Goal: Book appointment/travel/reservation

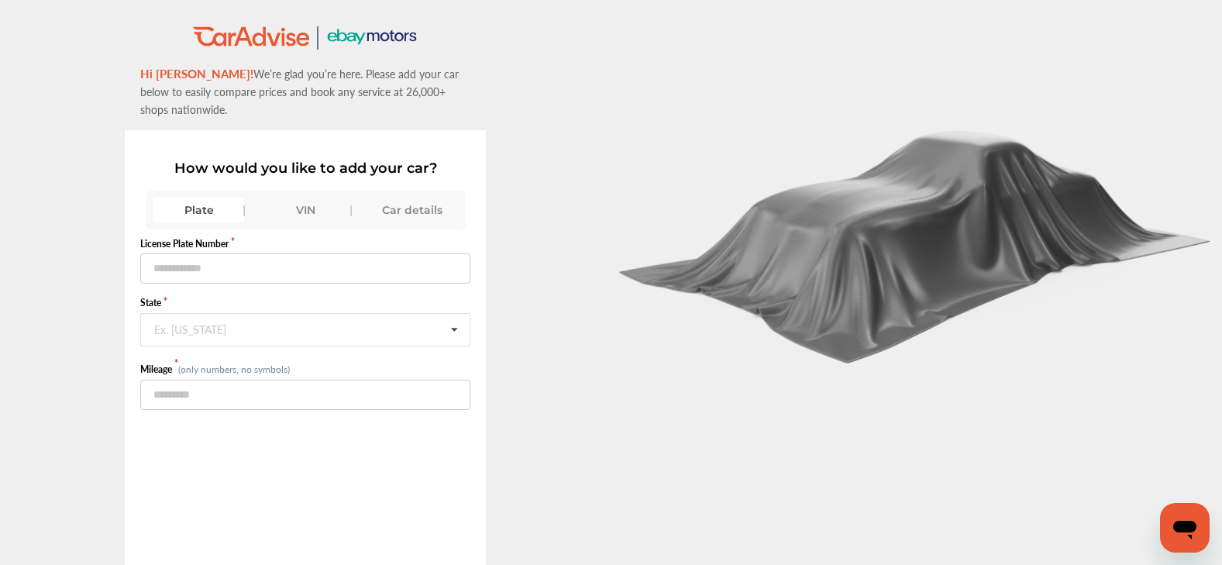
click at [420, 215] on div "Car details" at bounding box center [411, 210] width 91 height 25
click at [279, 326] on input "text" at bounding box center [306, 332] width 328 height 30
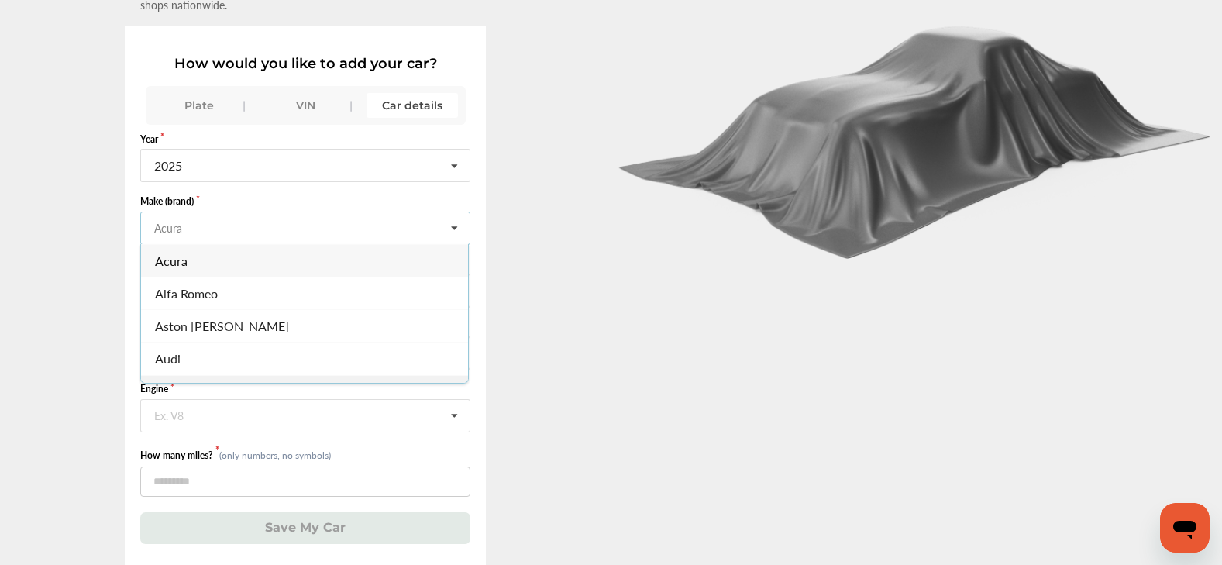
scroll to position [115, 0]
type input "*"
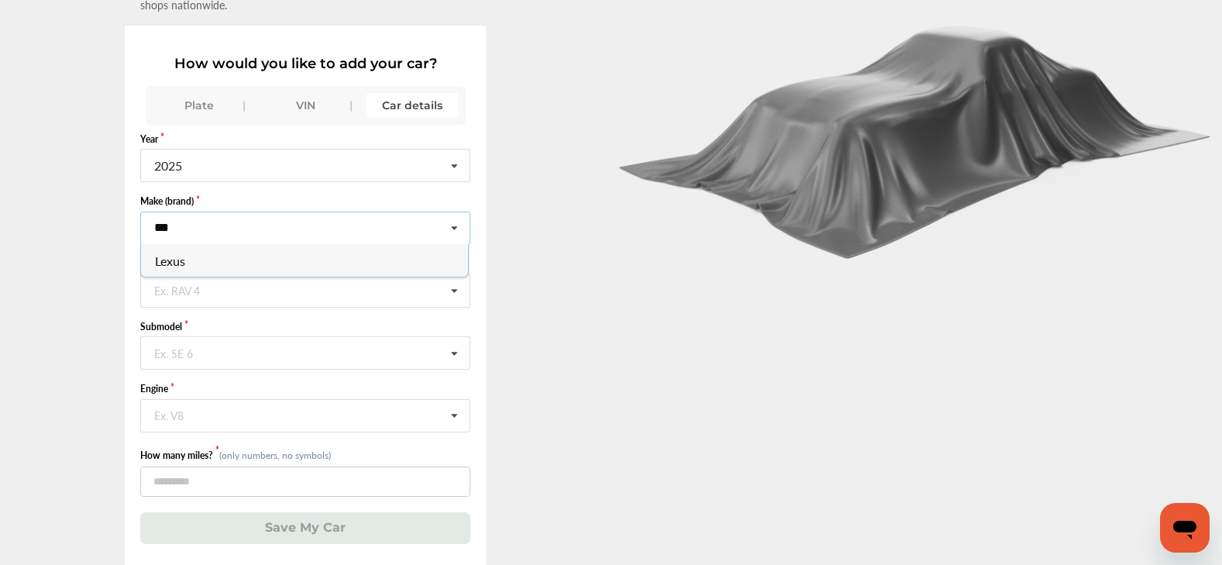
type input "***"
click at [171, 251] on span "Lexus" at bounding box center [171, 260] width 30 height 18
click at [204, 291] on input "text" at bounding box center [306, 289] width 328 height 30
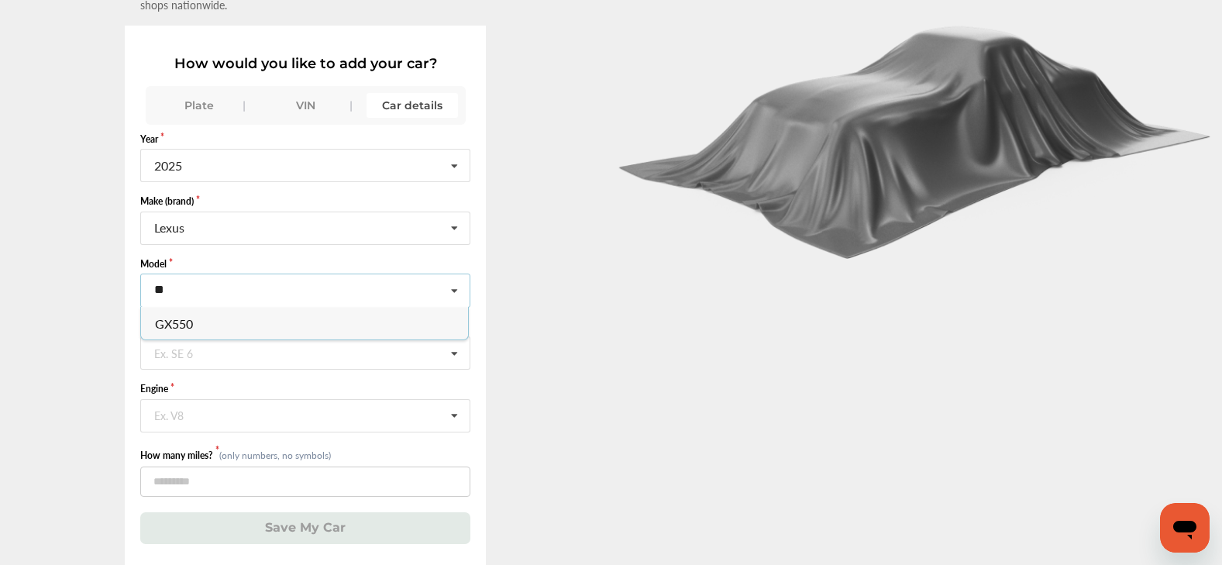
click at [463, 281] on icon at bounding box center [454, 290] width 26 height 33
click at [463, 283] on icon at bounding box center [454, 290] width 26 height 33
type input "*"
type input "*****"
click at [588, 306] on div ".st0{fill:#00A993;} .st1{fill:#272B6B;} Hi [PERSON_NAME]! We’re glad you’re her…" at bounding box center [305, 242] width 611 height 645
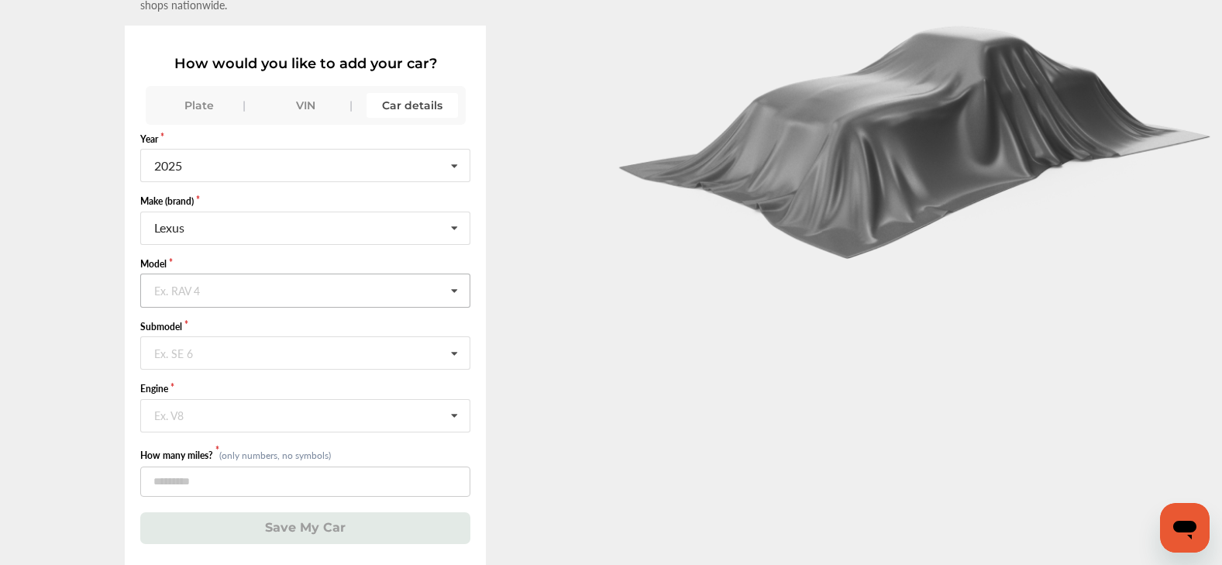
click at [460, 284] on icon at bounding box center [454, 290] width 26 height 33
click at [339, 221] on input "text" at bounding box center [306, 227] width 328 height 30
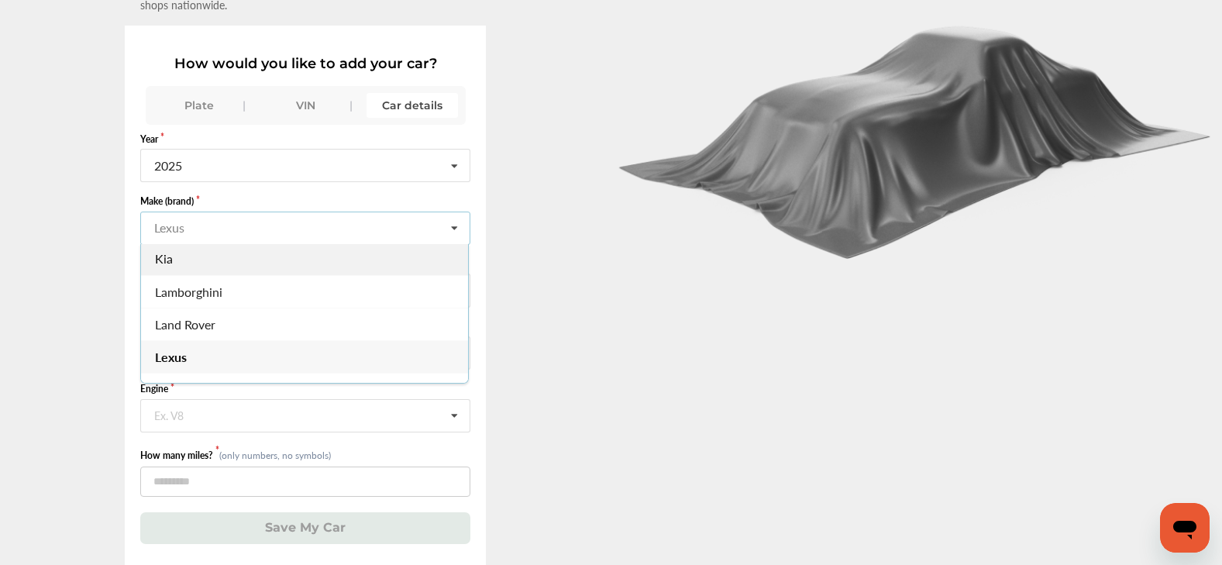
scroll to position [1264, 0]
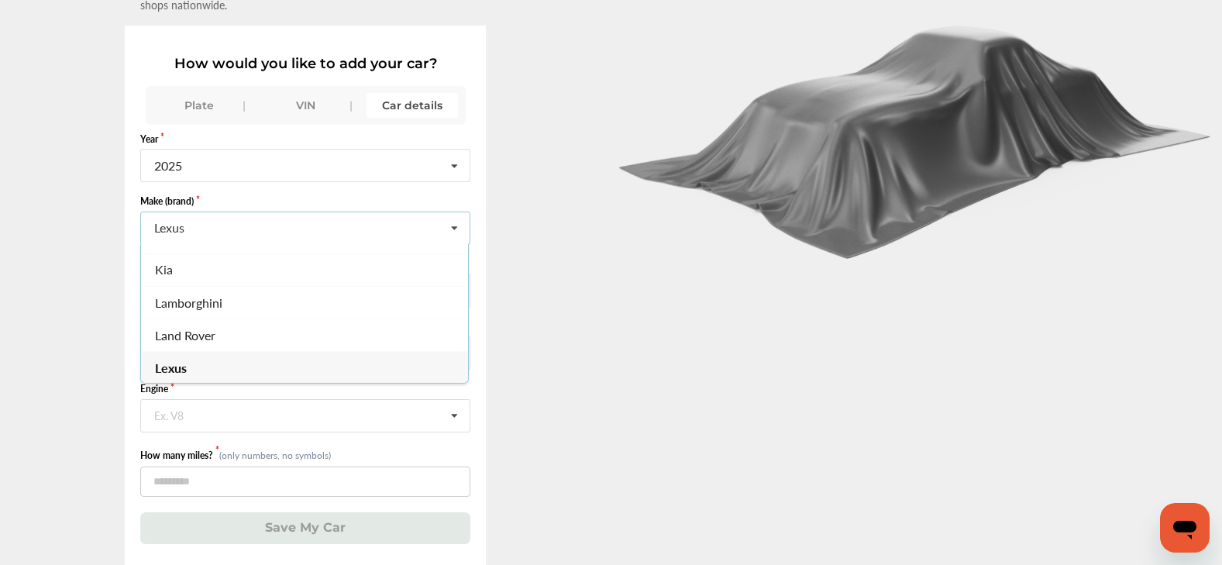
click at [195, 351] on div "Lexus" at bounding box center [304, 367] width 327 height 33
click at [454, 283] on icon at bounding box center [454, 290] width 26 height 33
click at [621, 381] on div at bounding box center [916, 229] width 611 height 669
click at [456, 348] on icon at bounding box center [454, 353] width 26 height 33
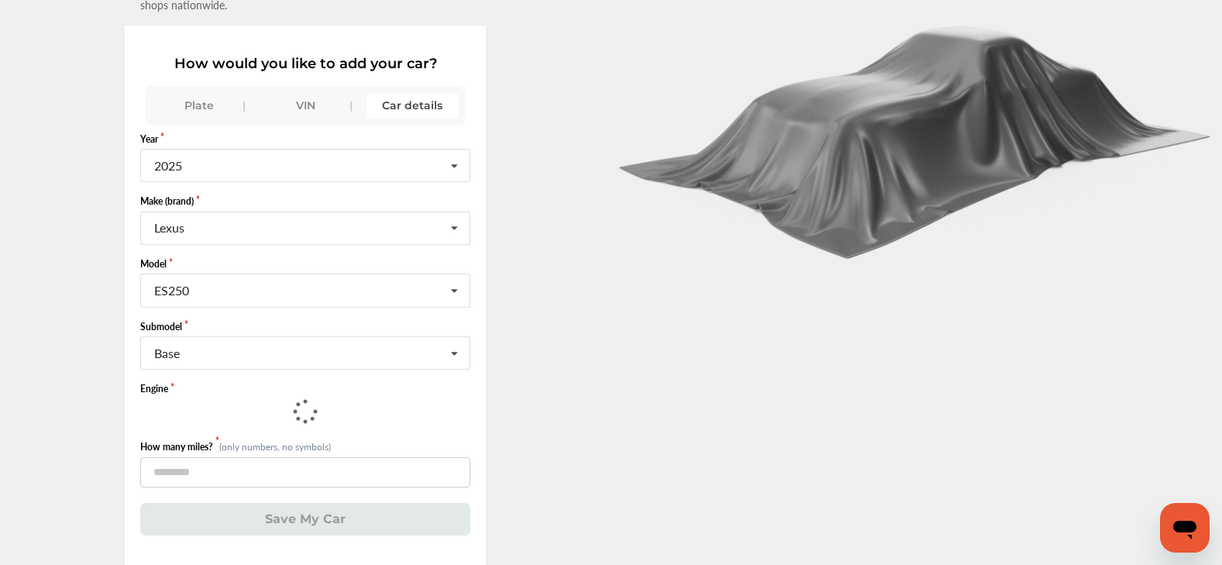
click at [641, 322] on div at bounding box center [916, 229] width 611 height 669
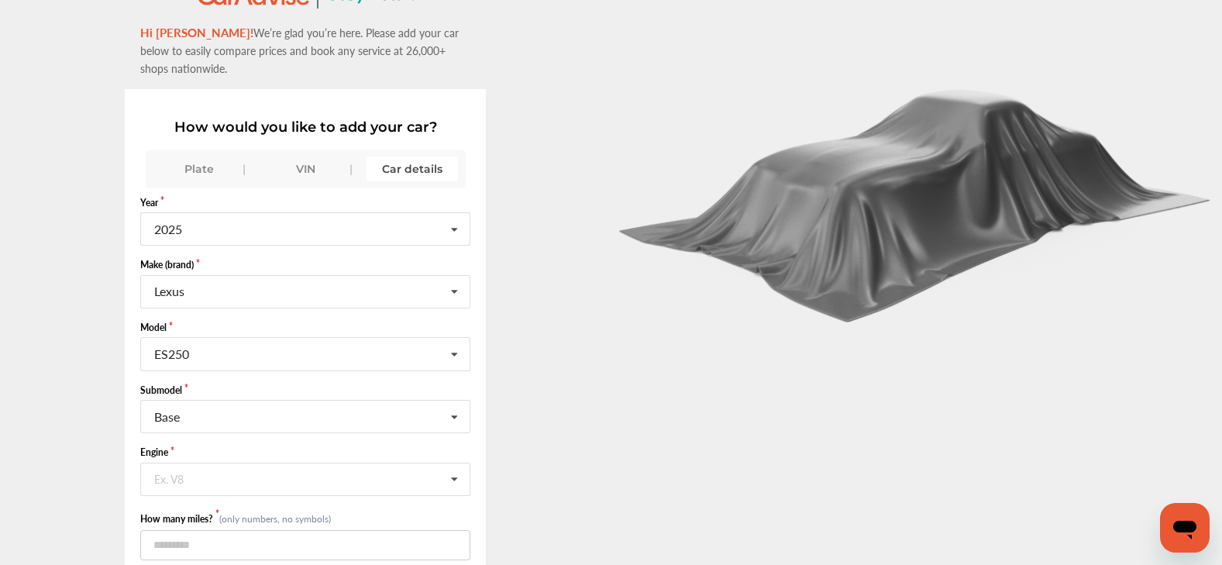
scroll to position [115, 0]
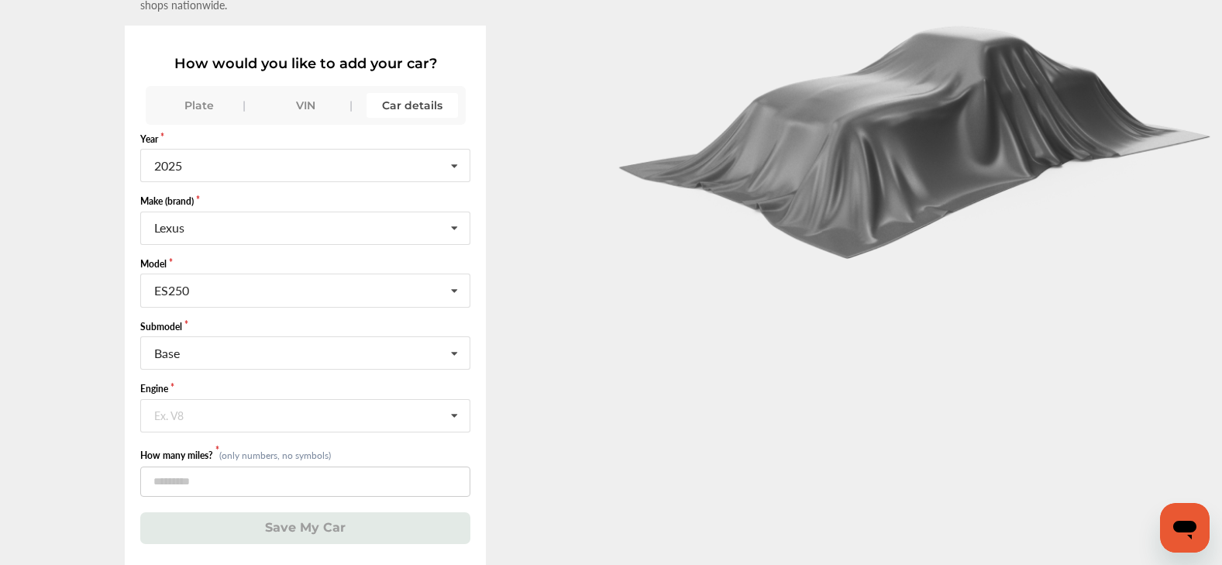
click at [311, 94] on div "VIN" at bounding box center [305, 105] width 91 height 25
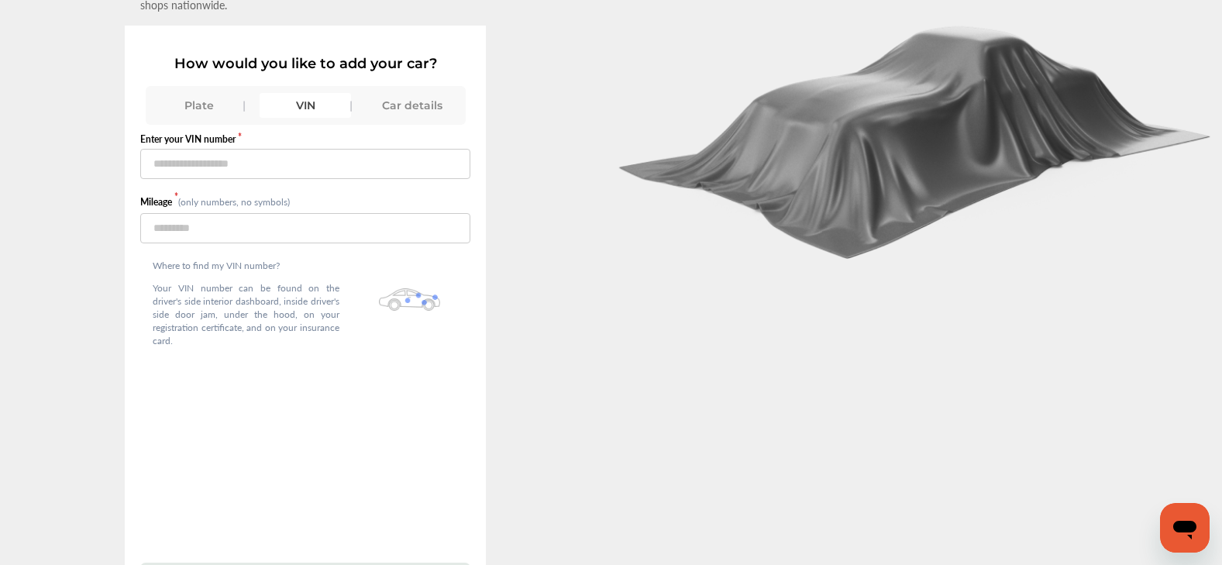
click at [198, 93] on div "Plate" at bounding box center [198, 105] width 91 height 25
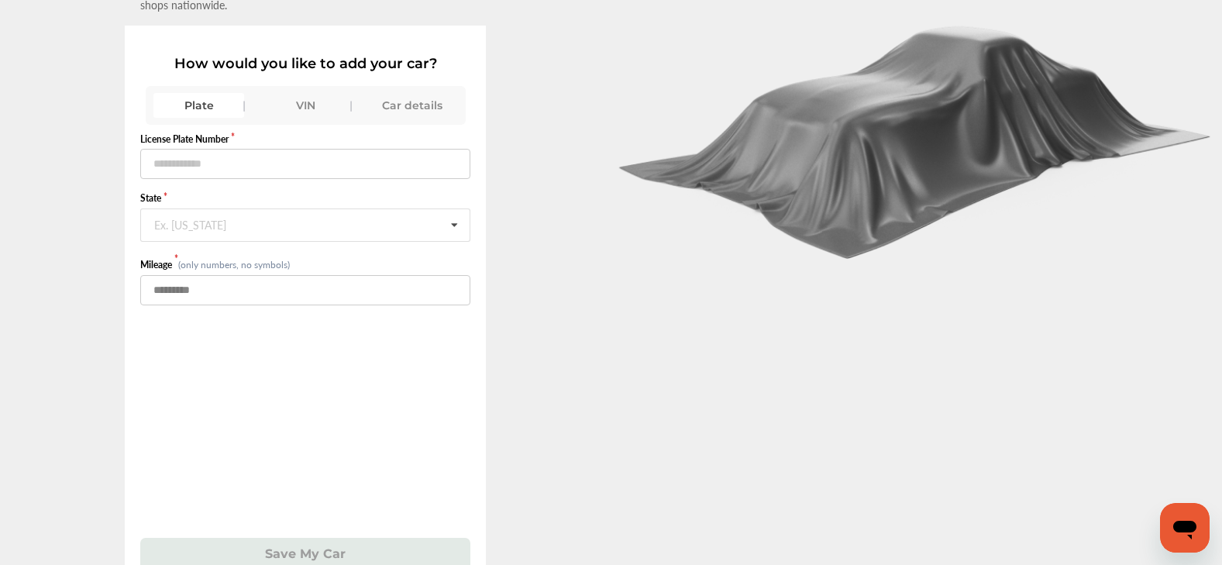
click at [378, 276] on input "number" at bounding box center [305, 290] width 330 height 30
type input "*****"
click at [462, 210] on icon at bounding box center [454, 225] width 26 height 33
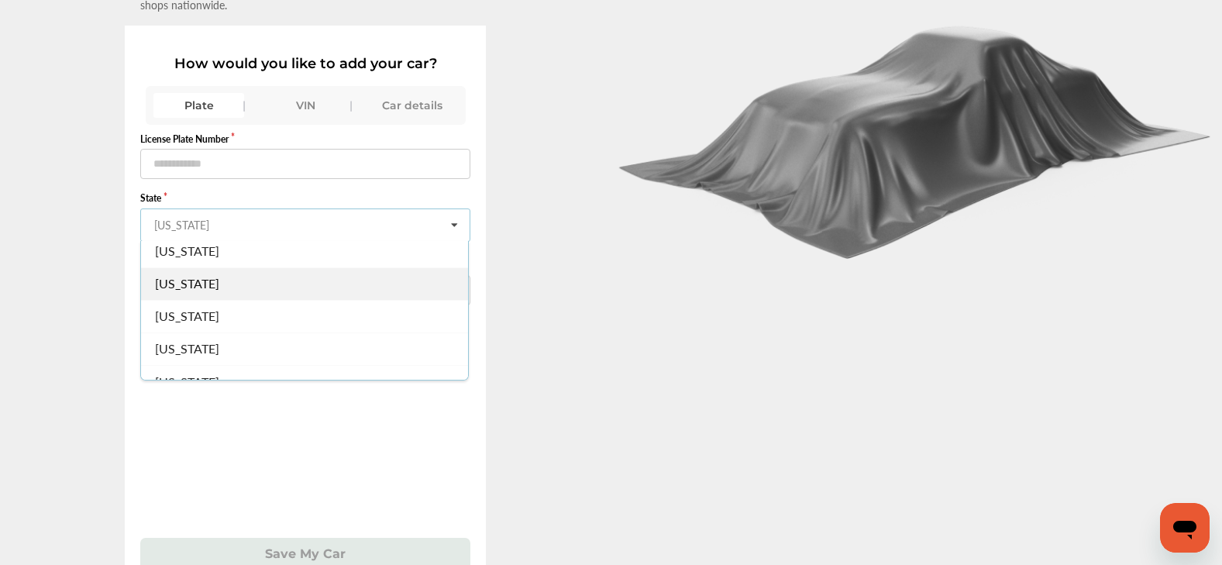
scroll to position [387, 0]
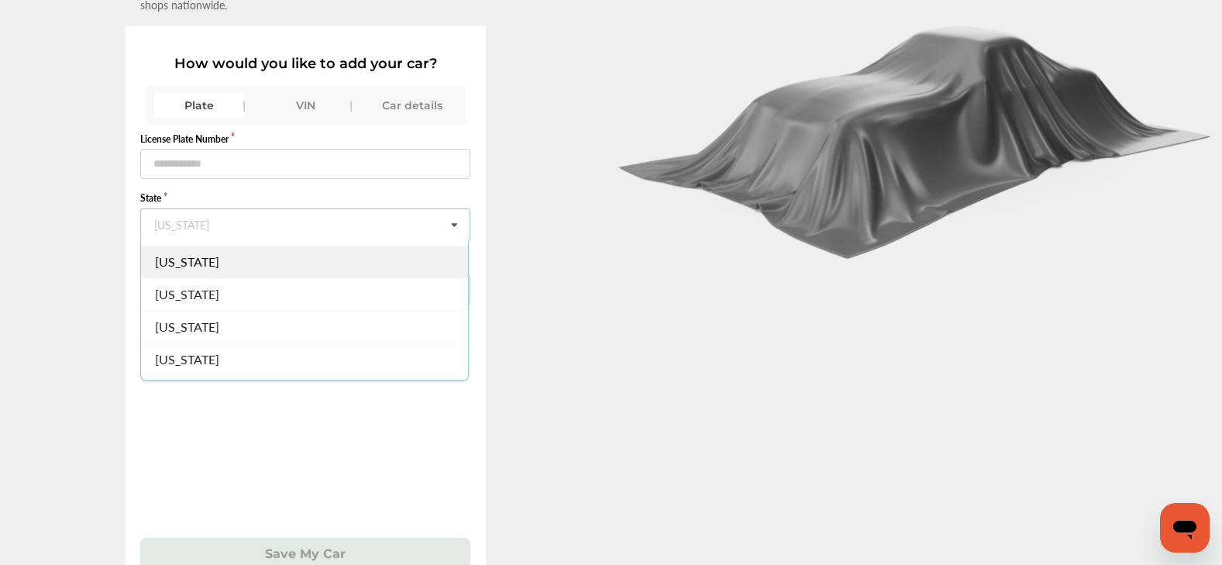
click at [214, 261] on div "[US_STATE]" at bounding box center [304, 261] width 327 height 33
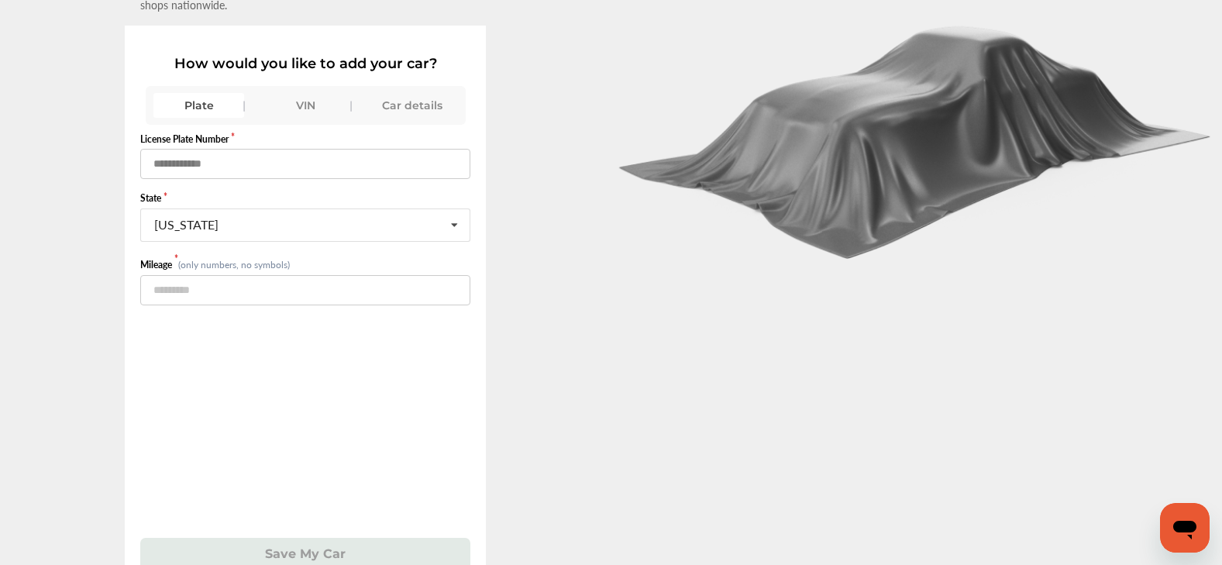
click at [277, 160] on input "text" at bounding box center [305, 164] width 330 height 30
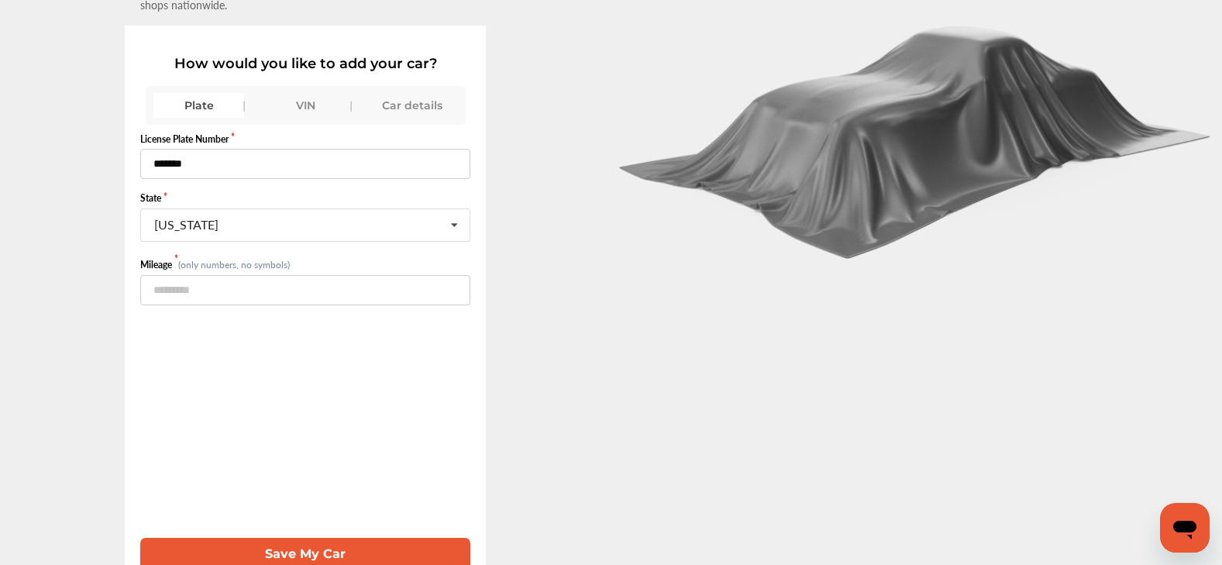
type input "*******"
click at [399, 538] on button "Save My Car" at bounding box center [305, 554] width 330 height 32
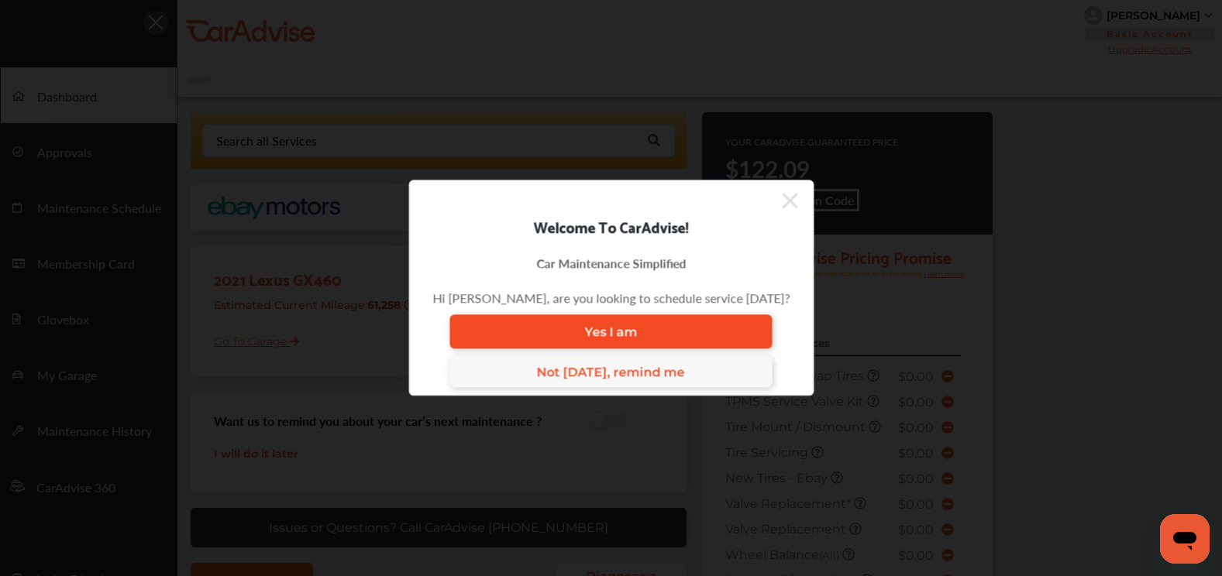
click at [567, 332] on link "Yes I am" at bounding box center [610, 332] width 323 height 34
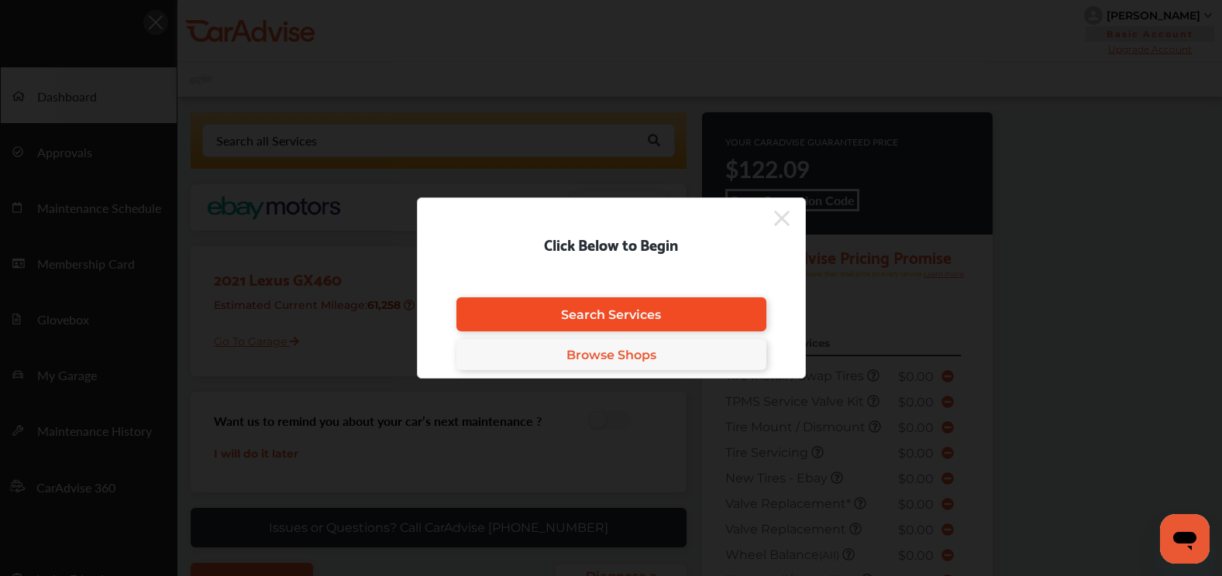
click at [595, 311] on span "Search Services" at bounding box center [611, 315] width 100 height 15
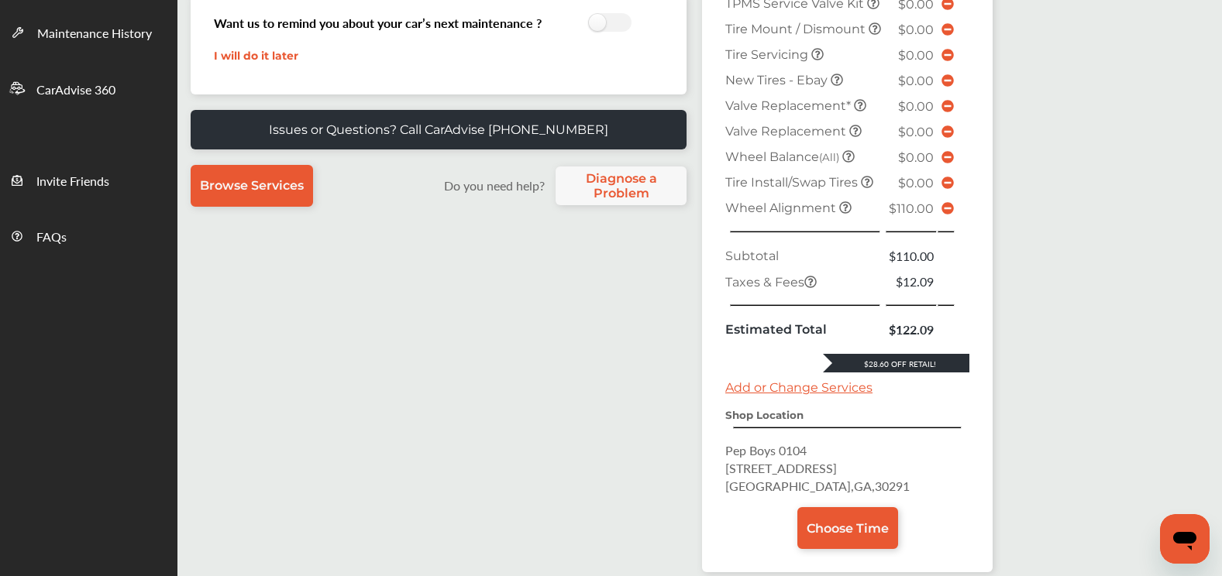
scroll to position [465, 0]
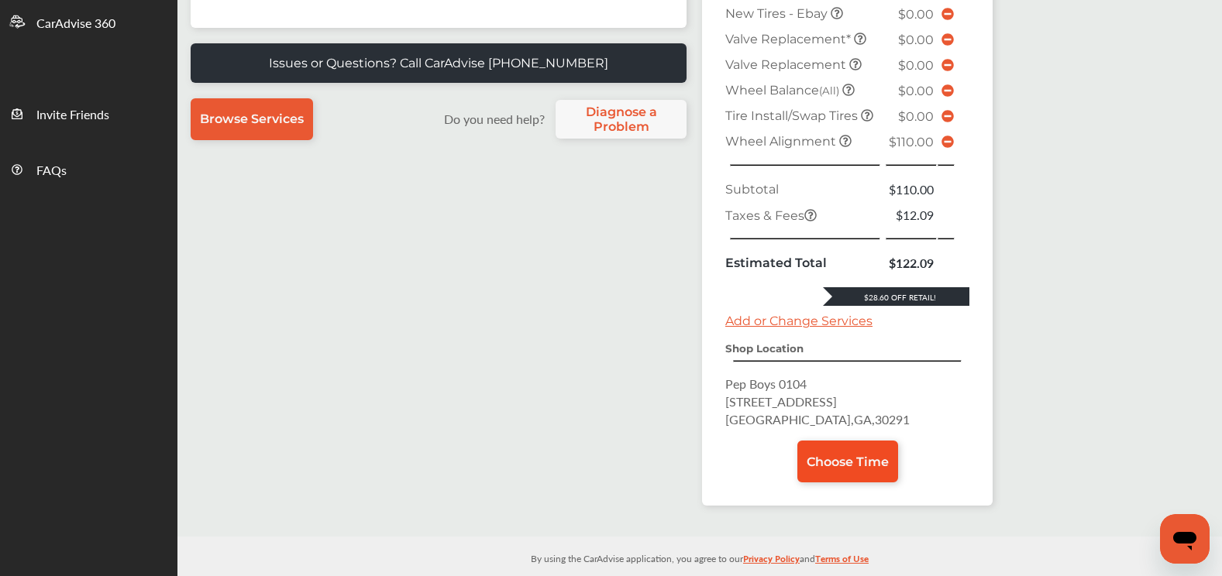
click at [841, 470] on span "Choose Time" at bounding box center [848, 462] width 82 height 15
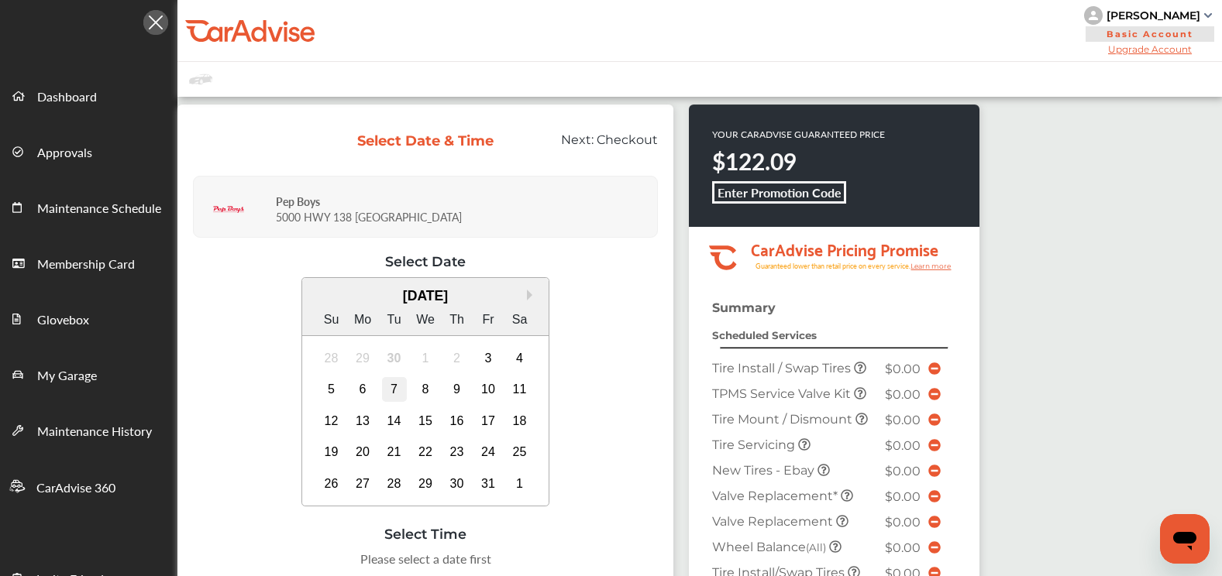
click at [392, 390] on div "7" at bounding box center [394, 389] width 25 height 25
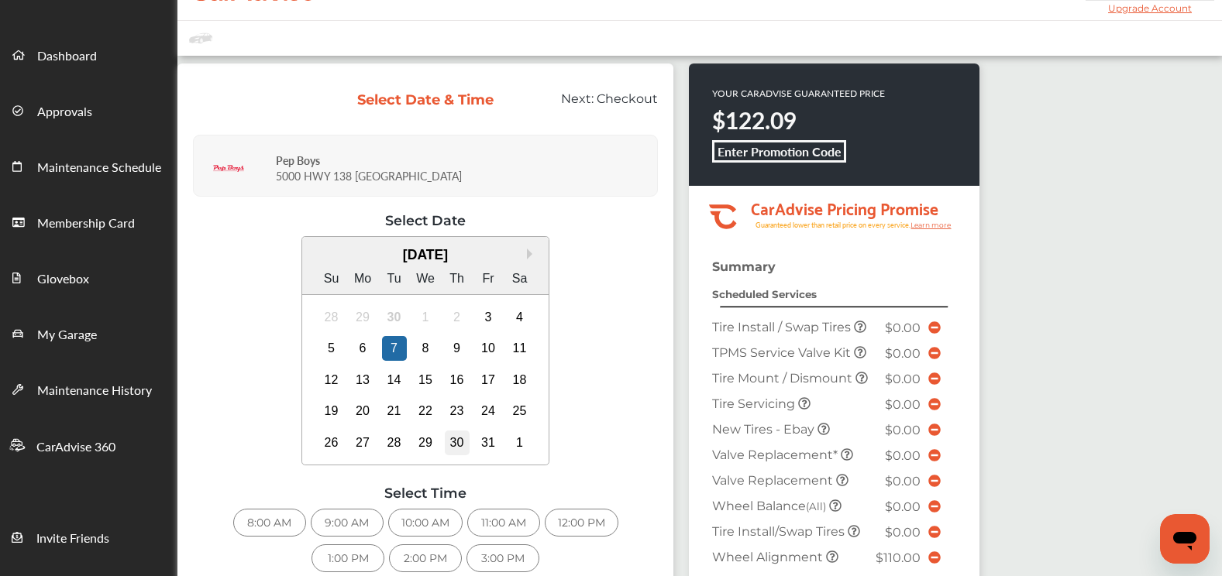
scroll to position [77, 0]
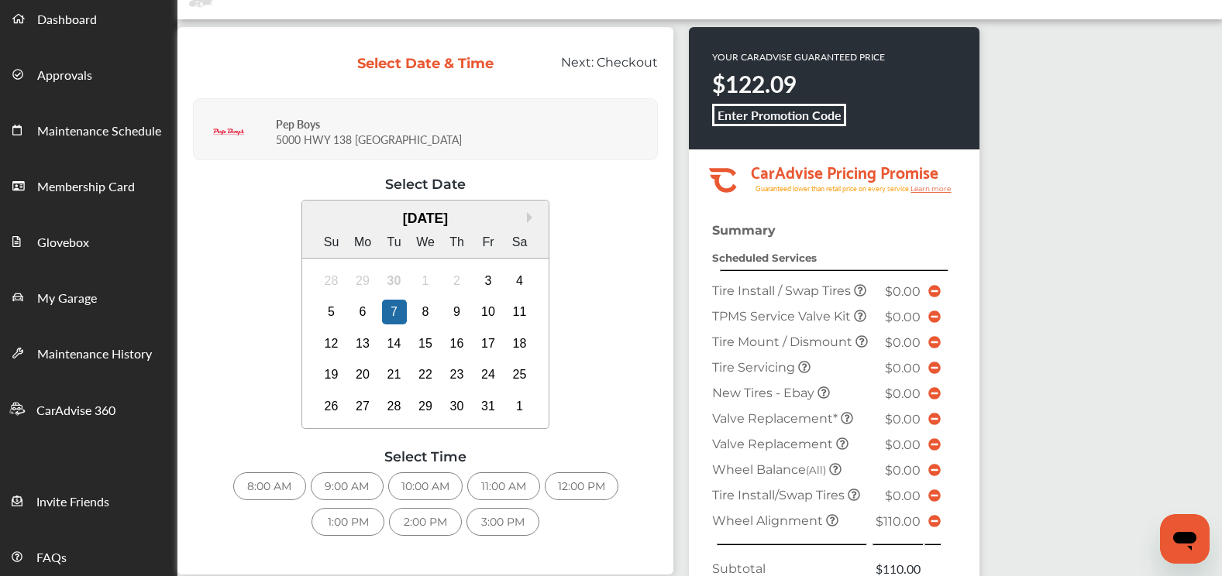
click at [414, 485] on div "10:00 AM" at bounding box center [425, 487] width 74 height 28
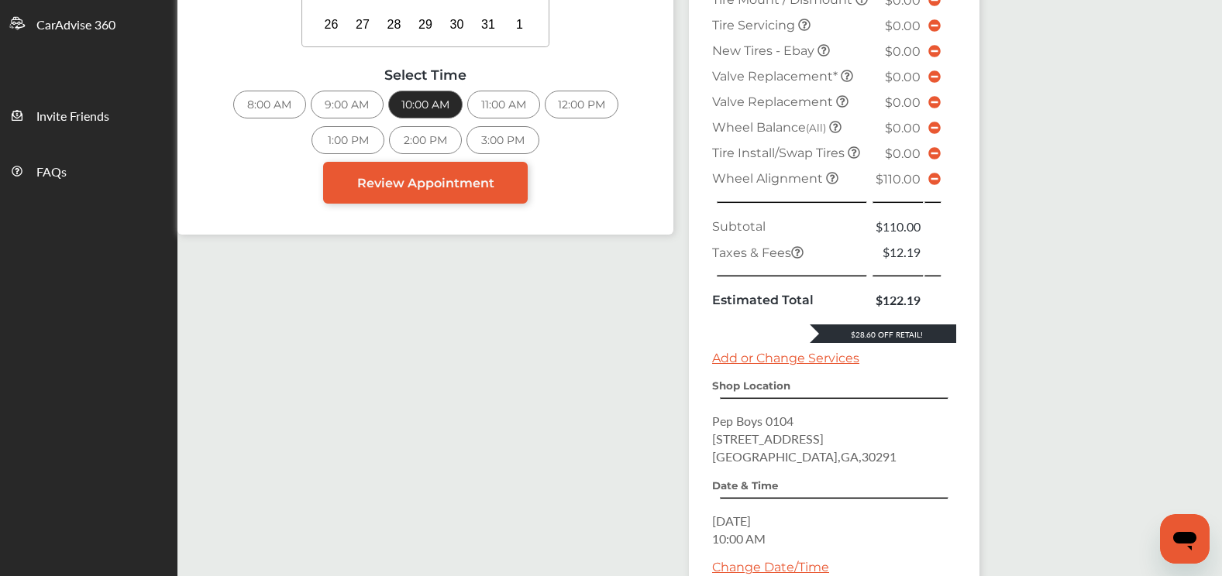
scroll to position [653, 0]
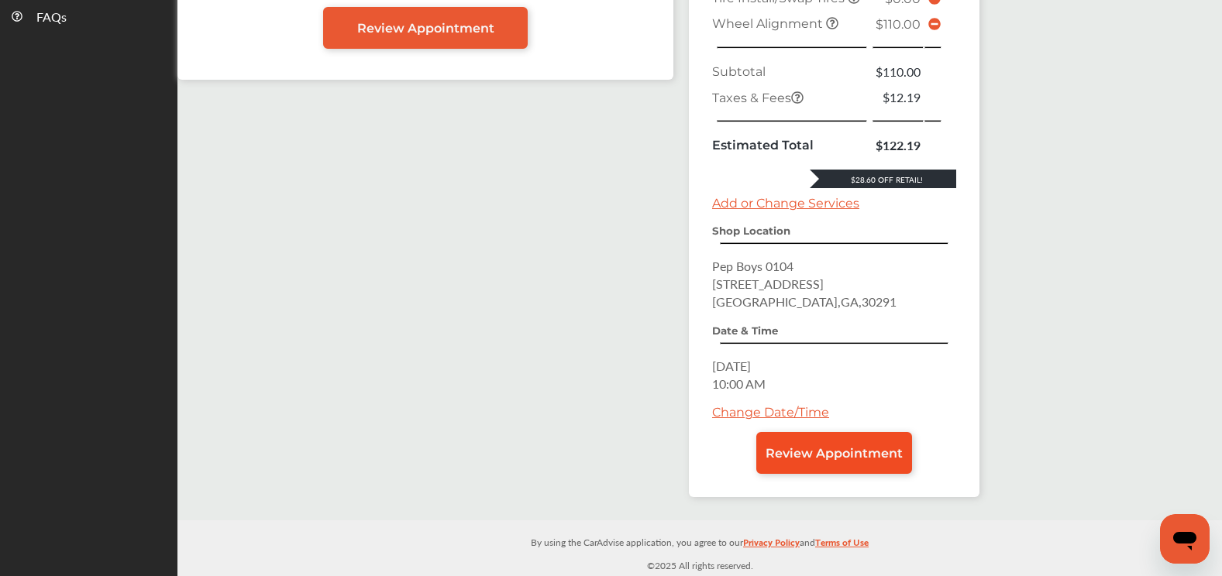
click at [817, 456] on span "Review Appointment" at bounding box center [833, 453] width 137 height 15
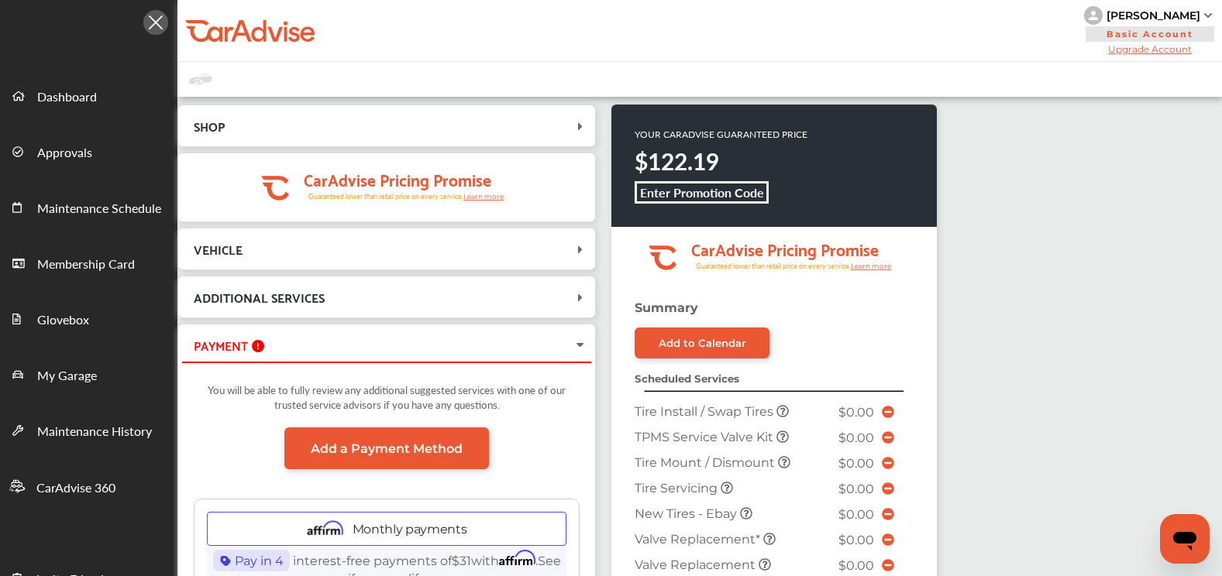
click at [580, 346] on icon at bounding box center [580, 345] width 12 height 15
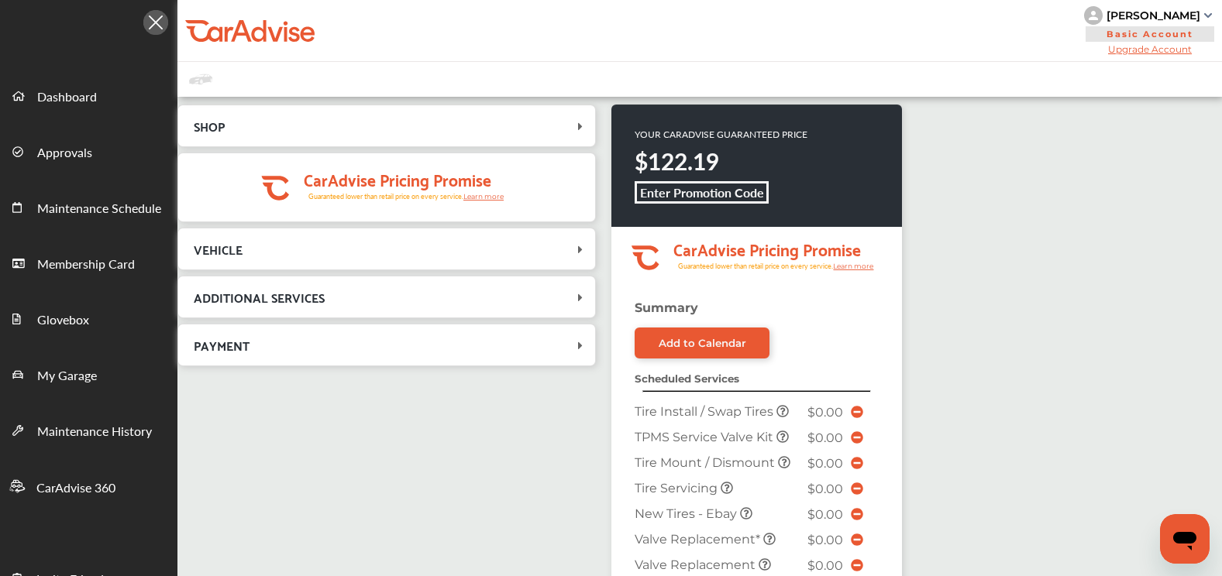
click at [579, 350] on icon at bounding box center [580, 345] width 15 height 12
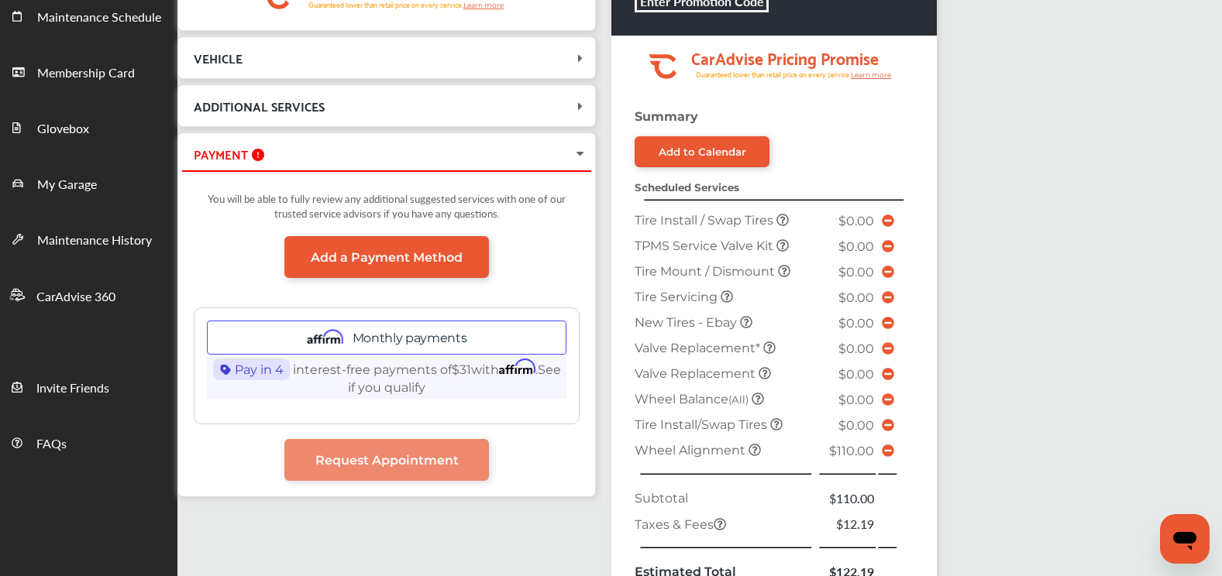
scroll to position [153, 0]
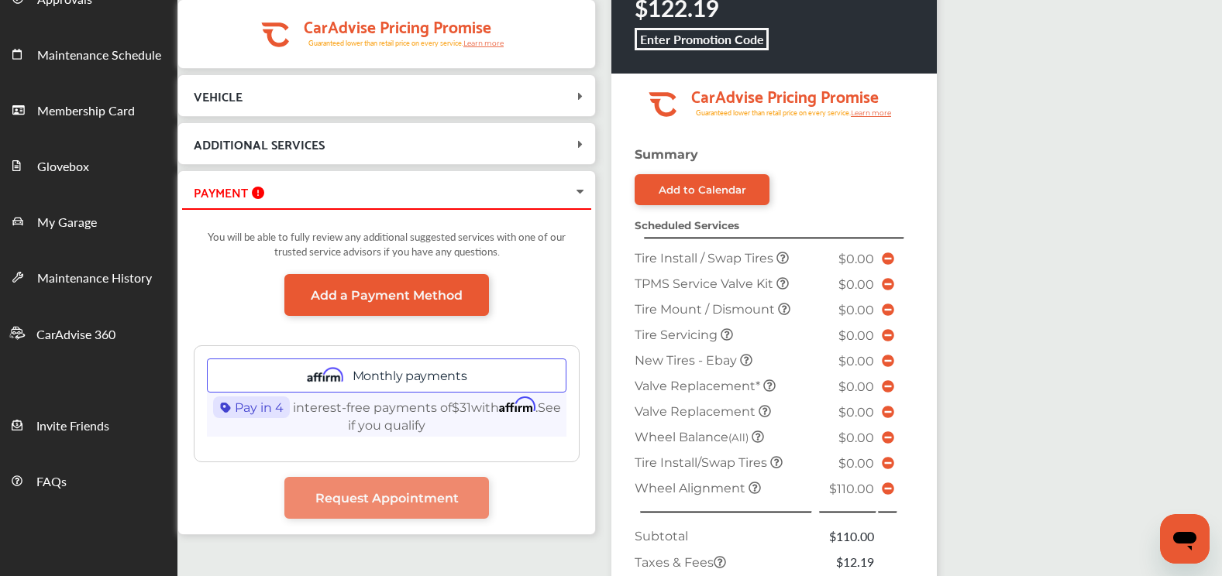
click at [575, 191] on icon at bounding box center [580, 191] width 12 height 15
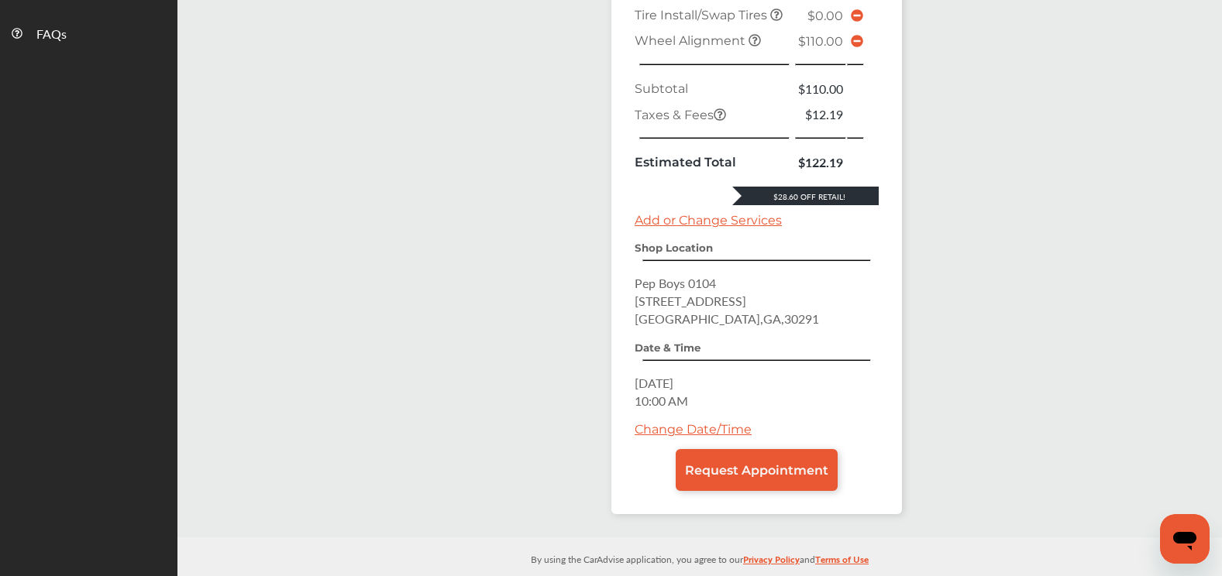
scroll to position [653, 0]
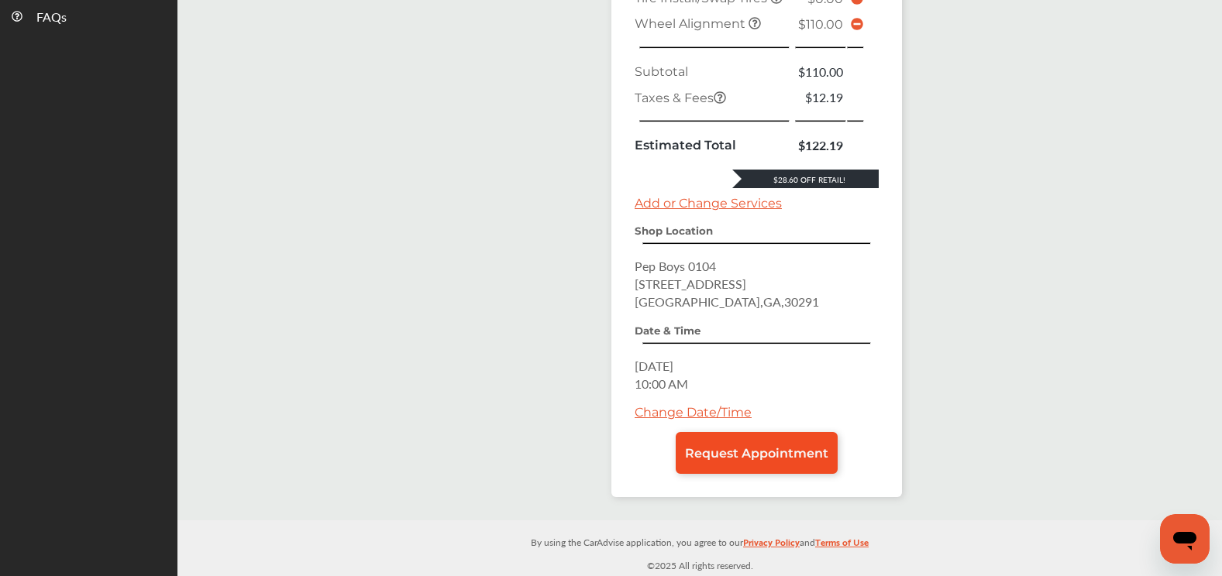
click at [772, 459] on link "Request Appointment" at bounding box center [757, 453] width 162 height 42
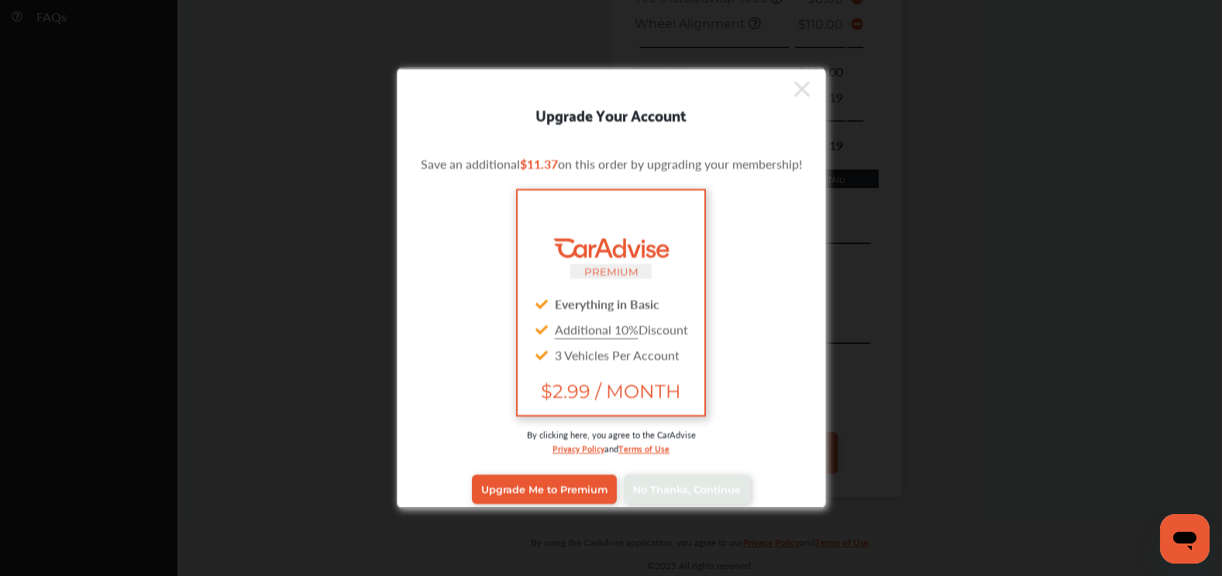
click at [802, 88] on icon at bounding box center [801, 89] width 15 height 25
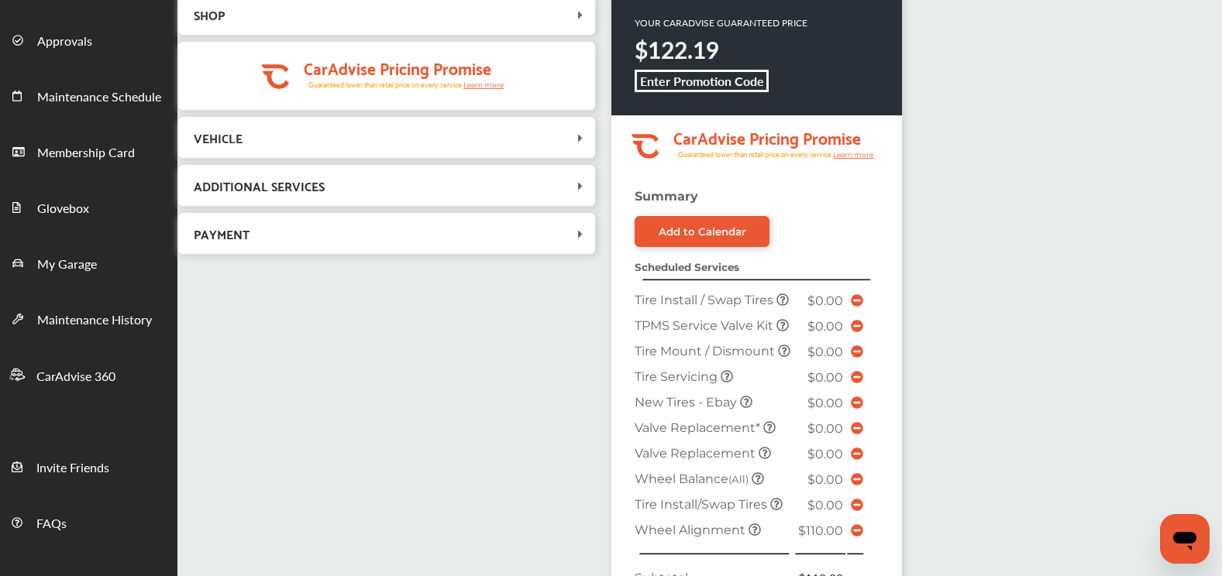
scroll to position [111, 0]
click at [716, 222] on link "Add to Calendar" at bounding box center [702, 232] width 135 height 31
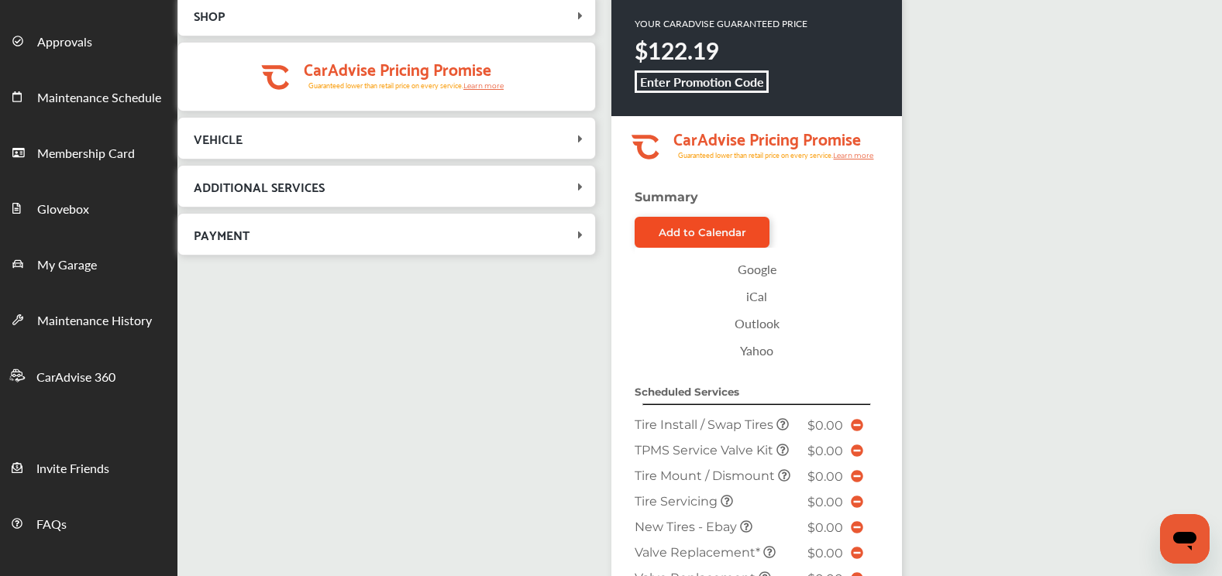
click at [728, 238] on div "Add to Calendar" at bounding box center [703, 232] width 88 height 12
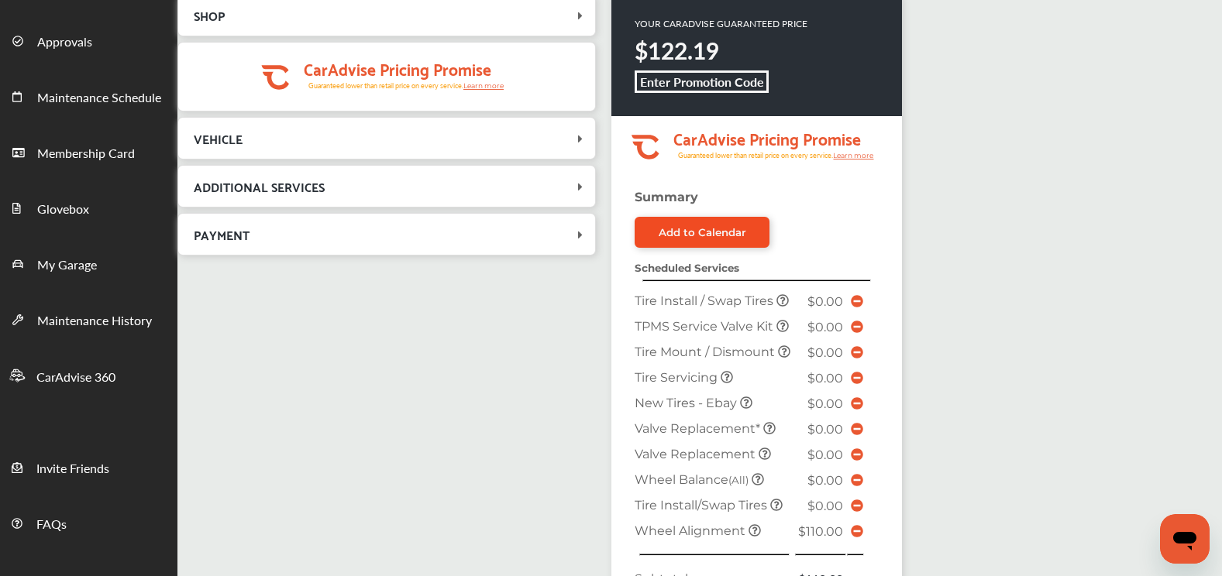
click at [732, 220] on link "Add to Calendar" at bounding box center [702, 232] width 135 height 31
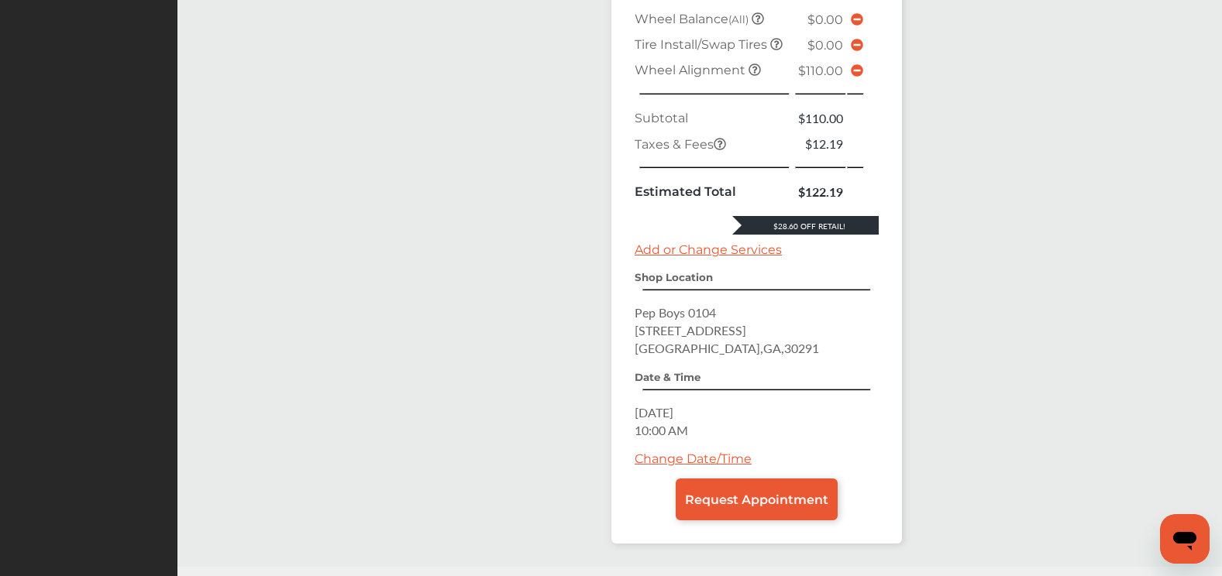
scroll to position [777, 0]
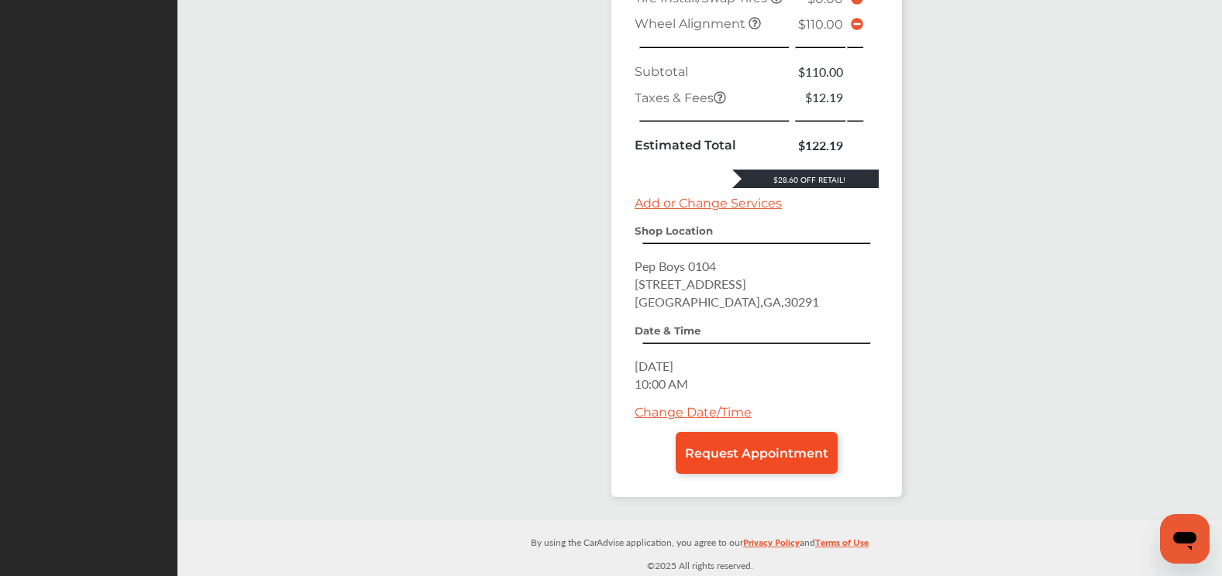
click at [769, 445] on link "Request Appointment" at bounding box center [757, 453] width 162 height 42
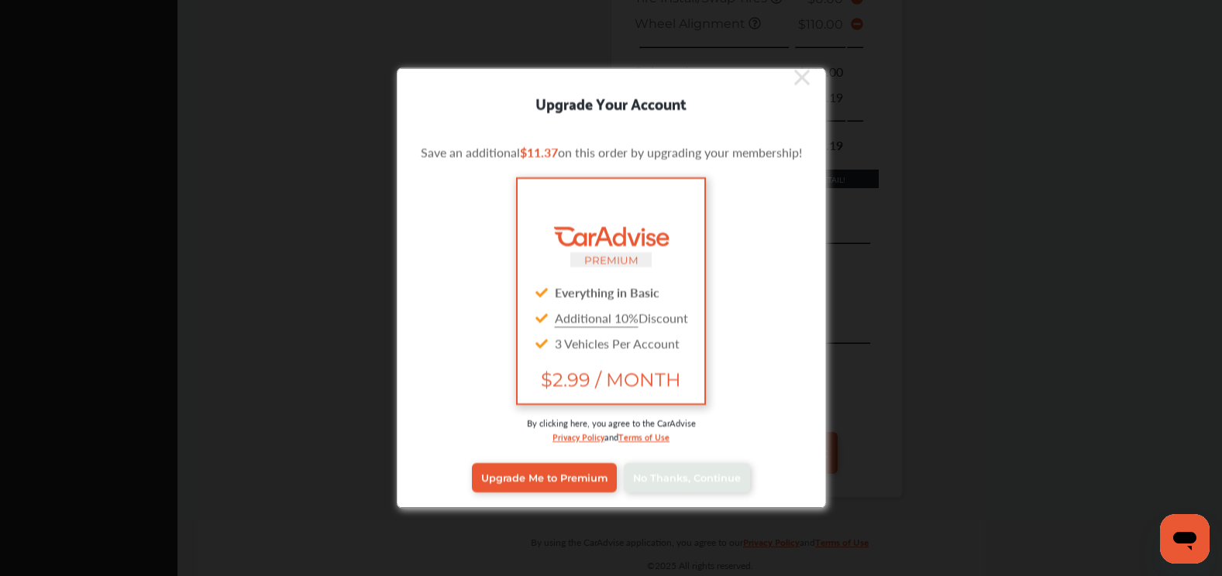
scroll to position [12, 0]
click at [683, 479] on span "No Thanks, Continue" at bounding box center [687, 477] width 108 height 12
